Goal: Find specific fact: Find specific fact

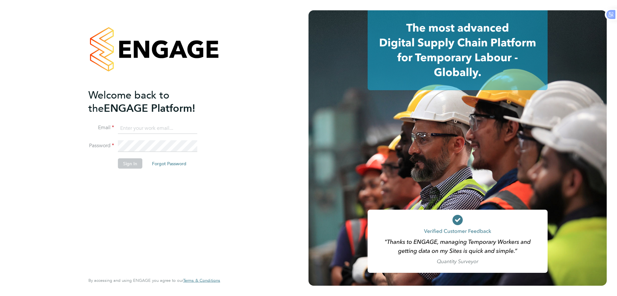
type input "Azmat@loyalreliance.co.uk"
click at [133, 161] on button "Sign In" at bounding box center [130, 163] width 24 height 10
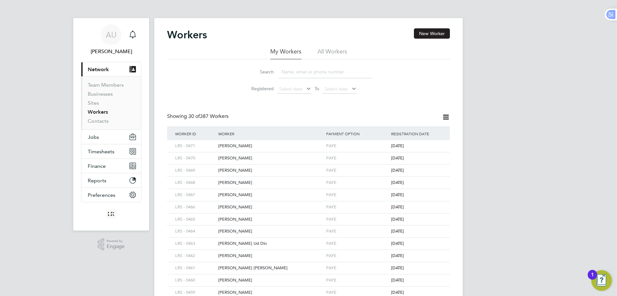
click at [309, 69] on input at bounding box center [325, 72] width 94 height 13
type input "javid"
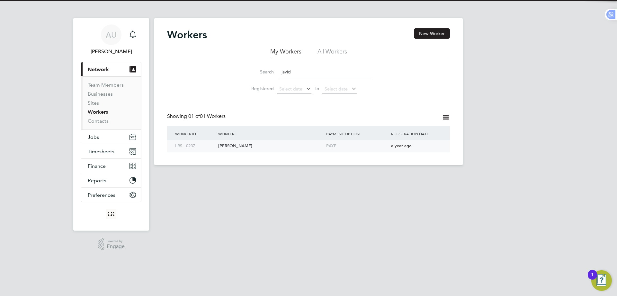
click at [240, 144] on div "[PERSON_NAME]" at bounding box center [271, 146] width 108 height 12
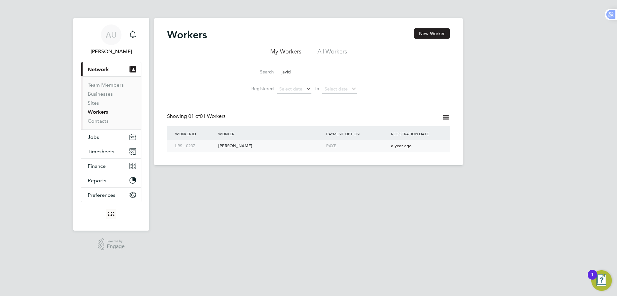
click at [247, 147] on div "[PERSON_NAME]" at bounding box center [271, 146] width 108 height 12
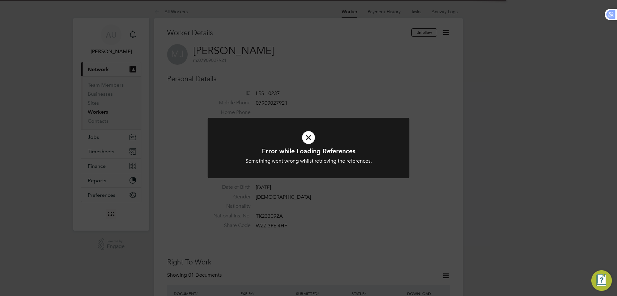
scroll to position [225, 0]
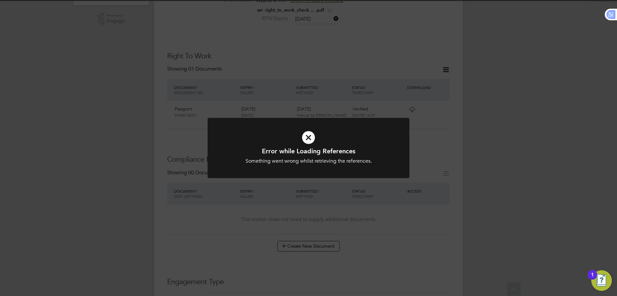
click at [512, 144] on div "Error while Loading References Something went wrong whilst retrieving the refer…" at bounding box center [308, 148] width 617 height 296
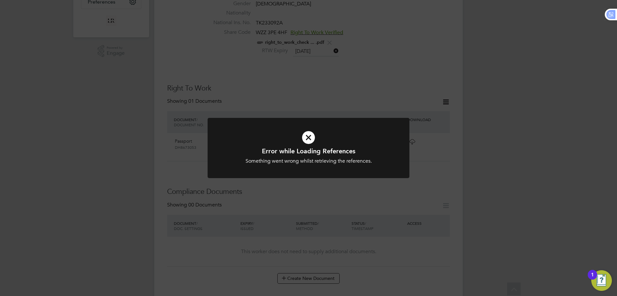
click at [509, 180] on div "Error while Loading References Something went wrong whilst retrieving the refer…" at bounding box center [308, 148] width 617 height 296
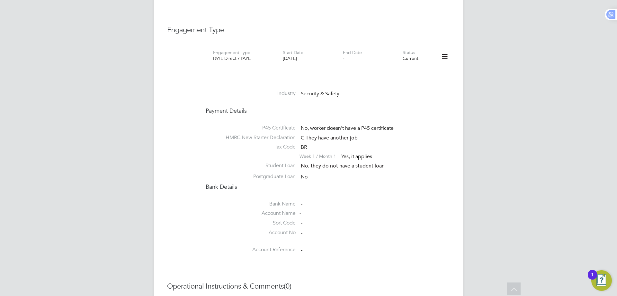
scroll to position [471, 0]
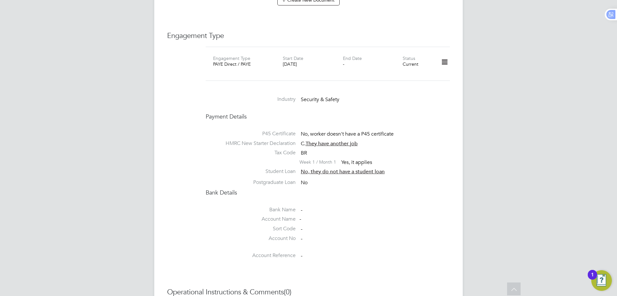
drag, startPoint x: 312, startPoint y: 57, endPoint x: 284, endPoint y: 53, distance: 28.9
click at [284, 55] on div "Start Date [DATE]" at bounding box center [313, 62] width 60 height 15
click at [435, 169] on div "P45 Certificate No, worker doesn't have a P45 certificate HMRC New Starter Decl…" at bounding box center [328, 156] width 244 height 66
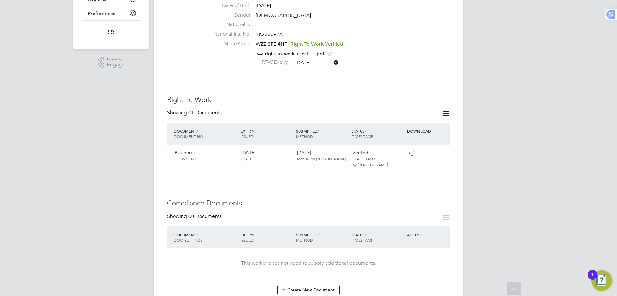
scroll to position [21, 0]
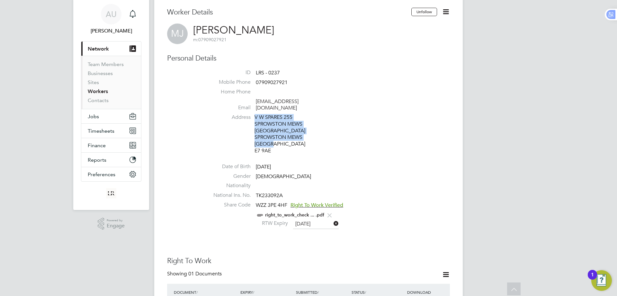
drag, startPoint x: 280, startPoint y: 136, endPoint x: 254, endPoint y: 109, distance: 38.0
click at [254, 114] on li "Address [STREET_ADDRESS]" at bounding box center [328, 135] width 244 height 42
copy div "V W [GEOGRAPHIC_DATA] 255 SPROWSTON [GEOGRAPHIC_DATA] [GEOGRAPHIC_DATA] [GEOGRA…"
click at [347, 156] on li at bounding box center [328, 156] width 244 height 1
drag, startPoint x: 269, startPoint y: 145, endPoint x: 254, endPoint y: 143, distance: 15.6
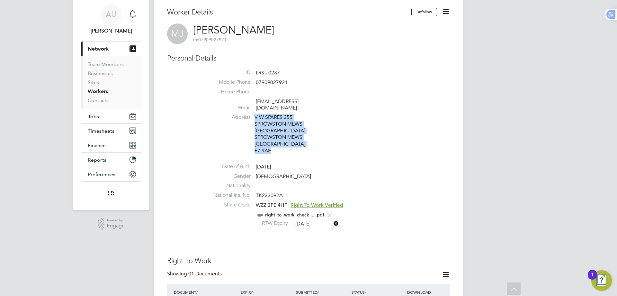
click at [254, 143] on li "Address [STREET_ADDRESS]" at bounding box center [328, 135] width 244 height 42
copy div "V W [GEOGRAPHIC_DATA] 255 SPROWSTON [GEOGRAPHIC_DATA] [GEOGRAPHIC_DATA] [GEOGRA…"
click at [273, 146] on div "V W [GEOGRAPHIC_DATA] 255 SPROWSTON [GEOGRAPHIC_DATA] [GEOGRAPHIC_DATA] [GEOGRA…" at bounding box center [285, 134] width 61 height 40
drag, startPoint x: 274, startPoint y: 146, endPoint x: 255, endPoint y: 144, distance: 18.4
click at [255, 144] on div "V W [GEOGRAPHIC_DATA] 255 SPROWSTON [GEOGRAPHIC_DATA] [GEOGRAPHIC_DATA] [GEOGRA…" at bounding box center [285, 134] width 61 height 40
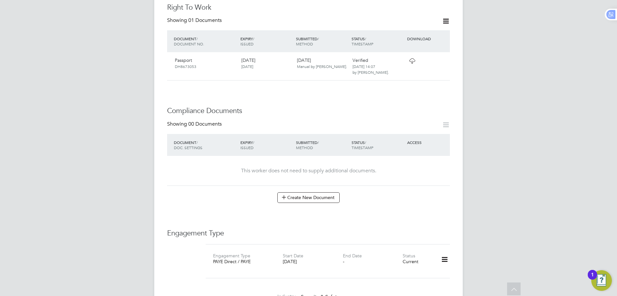
scroll to position [374, 0]
